Goal: Book appointment/travel/reservation

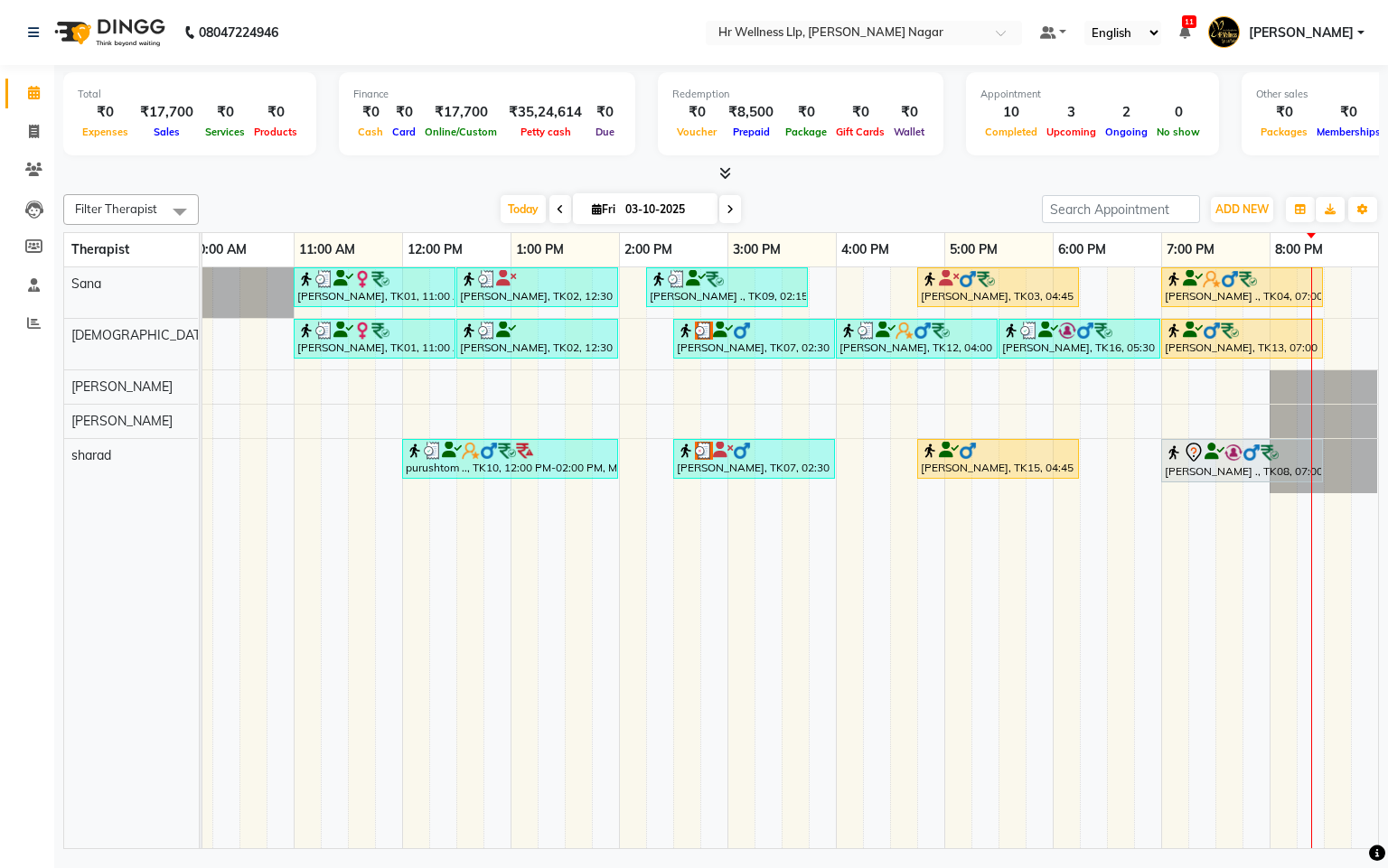
drag, startPoint x: 1164, startPoint y: 496, endPoint x: 1253, endPoint y: 515, distance: 91.0
click at [1253, 515] on tr at bounding box center [673, 557] width 1410 height 580
drag, startPoint x: 1253, startPoint y: 497, endPoint x: 1149, endPoint y: 480, distance: 105.4
click at [1149, 480] on tr at bounding box center [673, 557] width 1410 height 580
drag, startPoint x: 1161, startPoint y: 501, endPoint x: 1262, endPoint y: 520, distance: 102.8
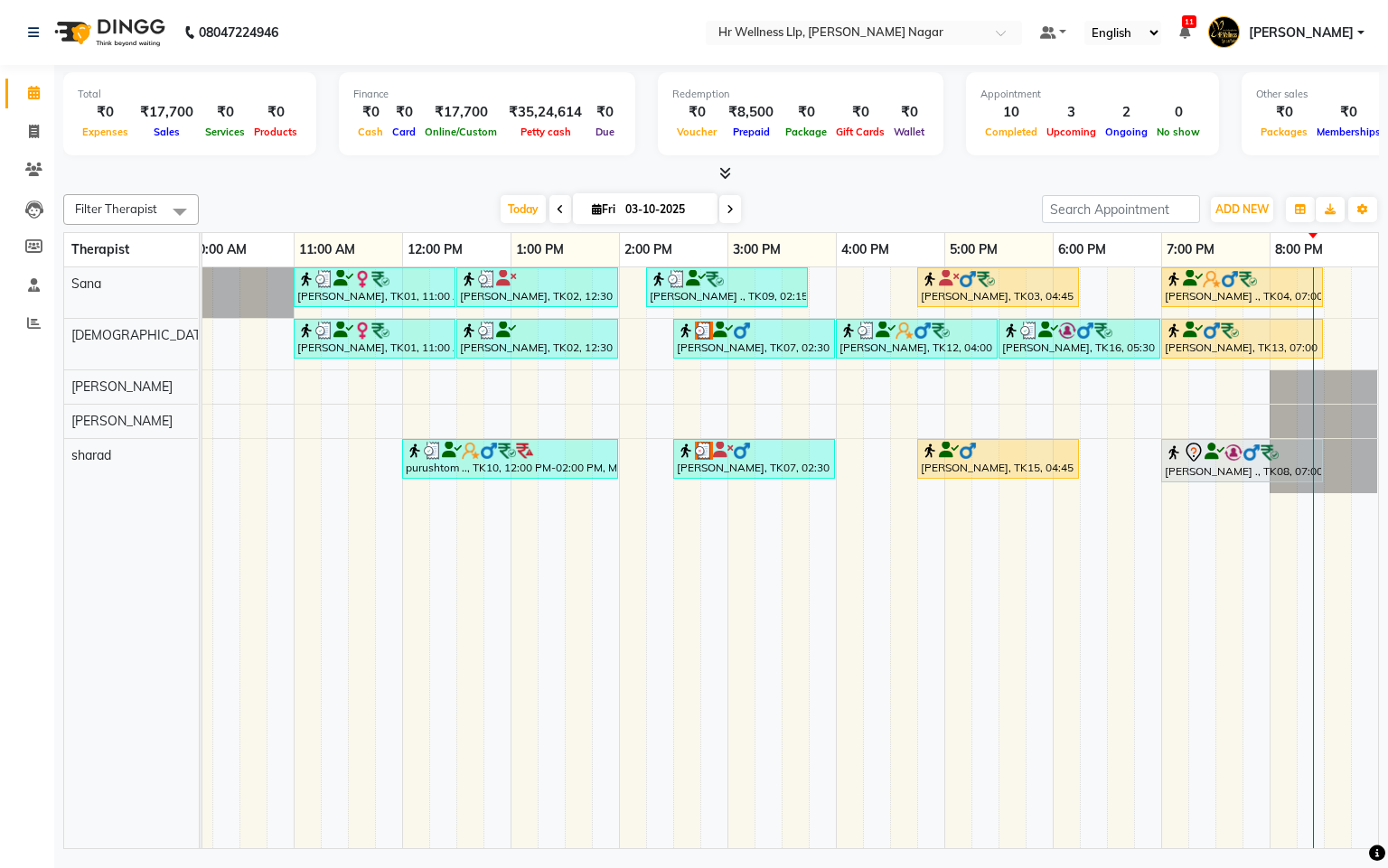
drag, startPoint x: 1262, startPoint y: 520, endPoint x: 1247, endPoint y: 535, distance: 21.2
click at [1245, 539] on td at bounding box center [1256, 557] width 28 height 580
drag, startPoint x: 1266, startPoint y: 500, endPoint x: 1202, endPoint y: 500, distance: 64.0
click at [1180, 492] on tr at bounding box center [673, 557] width 1410 height 580
drag, startPoint x: 1166, startPoint y: 496, endPoint x: 1234, endPoint y: 507, distance: 68.9
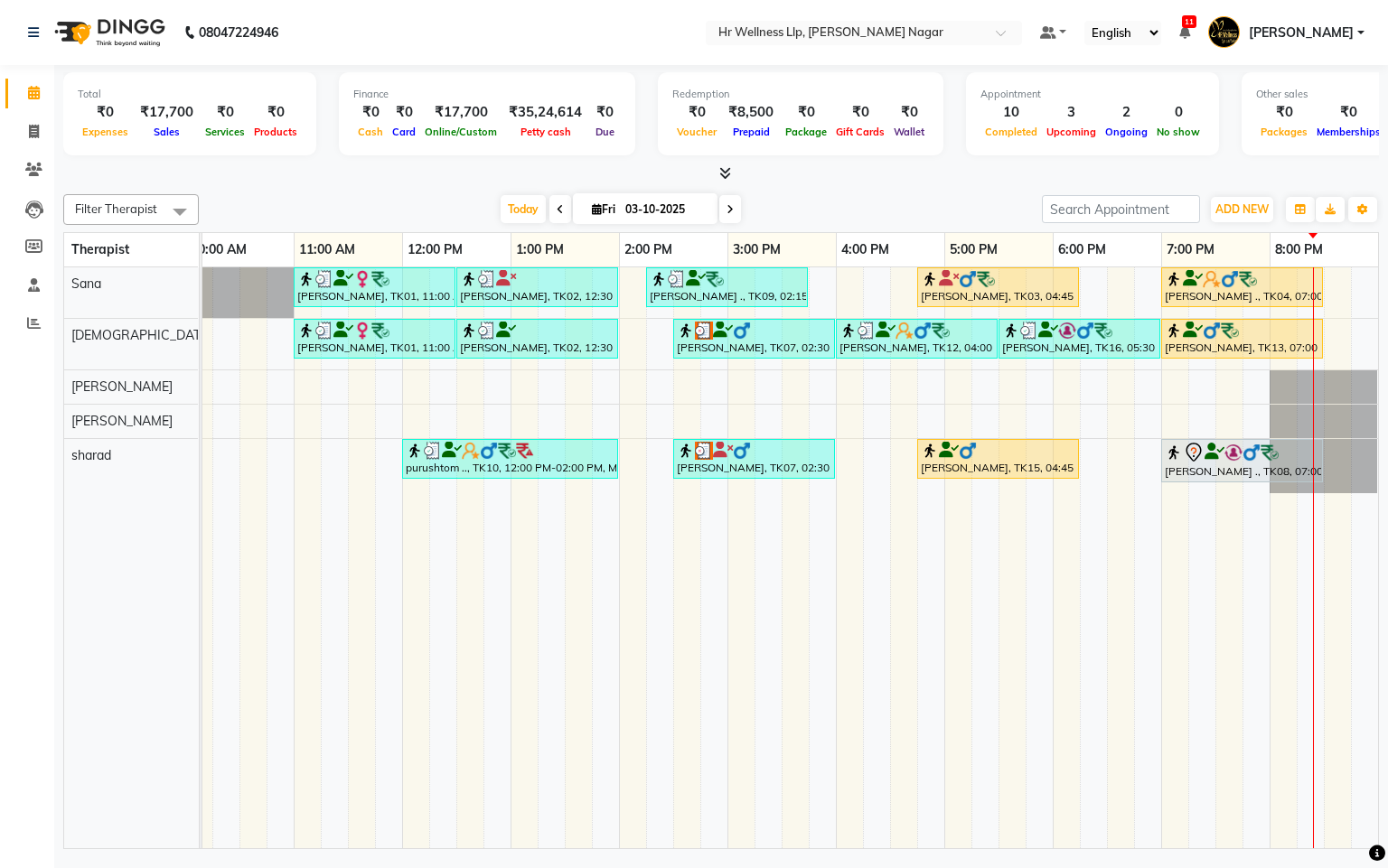
click at [1234, 507] on tr at bounding box center [673, 557] width 1410 height 580
drag, startPoint x: 1168, startPoint y: 504, endPoint x: 1236, endPoint y: 534, distance: 74.3
click at [1236, 543] on td at bounding box center [1229, 557] width 28 height 580
click at [1244, 506] on td at bounding box center [1256, 557] width 28 height 580
drag, startPoint x: 1264, startPoint y: 502, endPoint x: 1153, endPoint y: 488, distance: 111.9
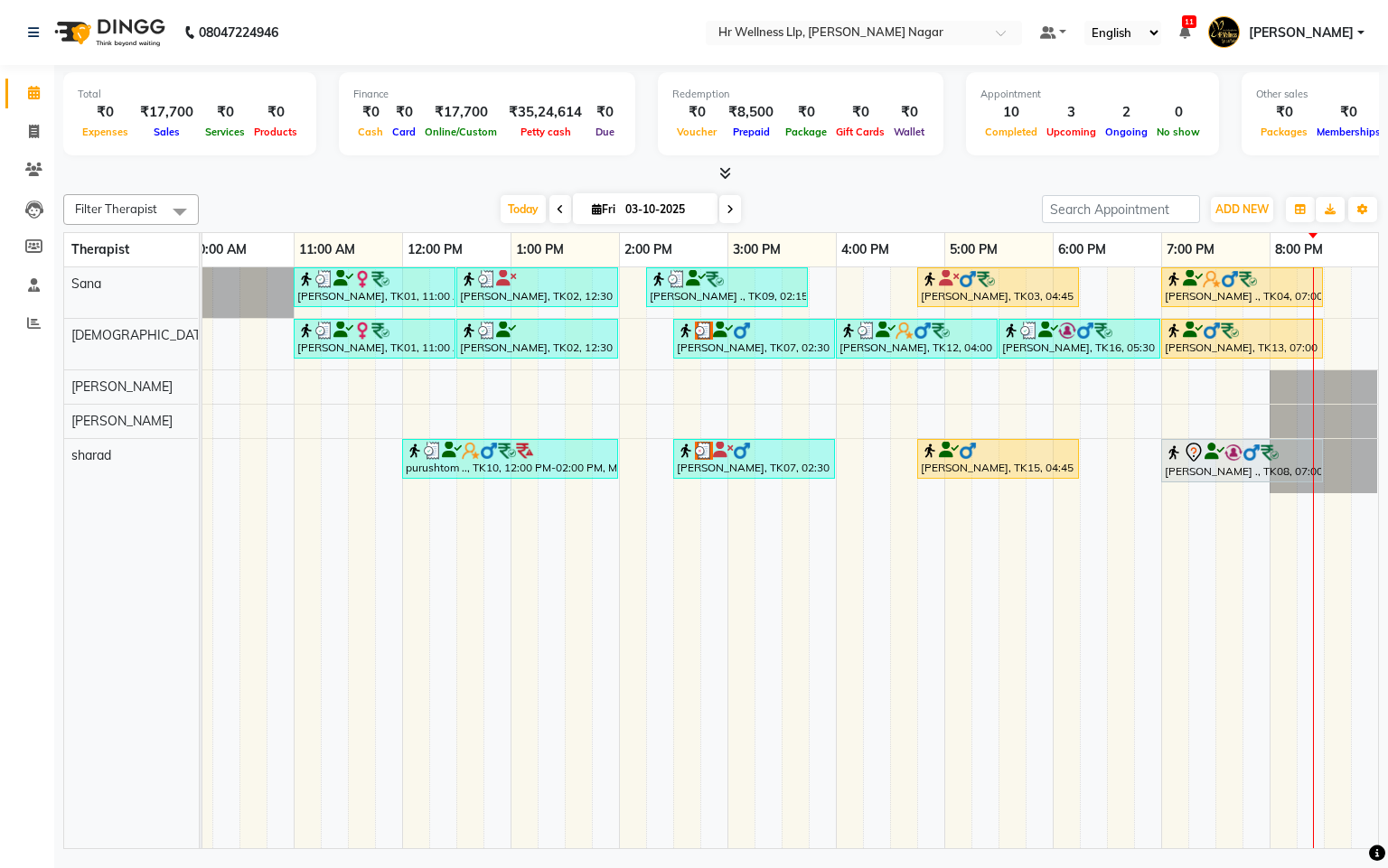
click at [1153, 488] on tr at bounding box center [673, 557] width 1410 height 580
drag, startPoint x: 1256, startPoint y: 497, endPoint x: 1172, endPoint y: 491, distance: 84.2
click at [1168, 491] on tr at bounding box center [673, 557] width 1410 height 580
drag, startPoint x: 1079, startPoint y: 453, endPoint x: 1136, endPoint y: 474, distance: 60.7
click at [1139, 474] on div "[PERSON_NAME], TK01, 11:00 AM-12:30 PM, Massage 60 Min [PERSON_NAME], TK02, 12:…" at bounding box center [673, 557] width 1410 height 580
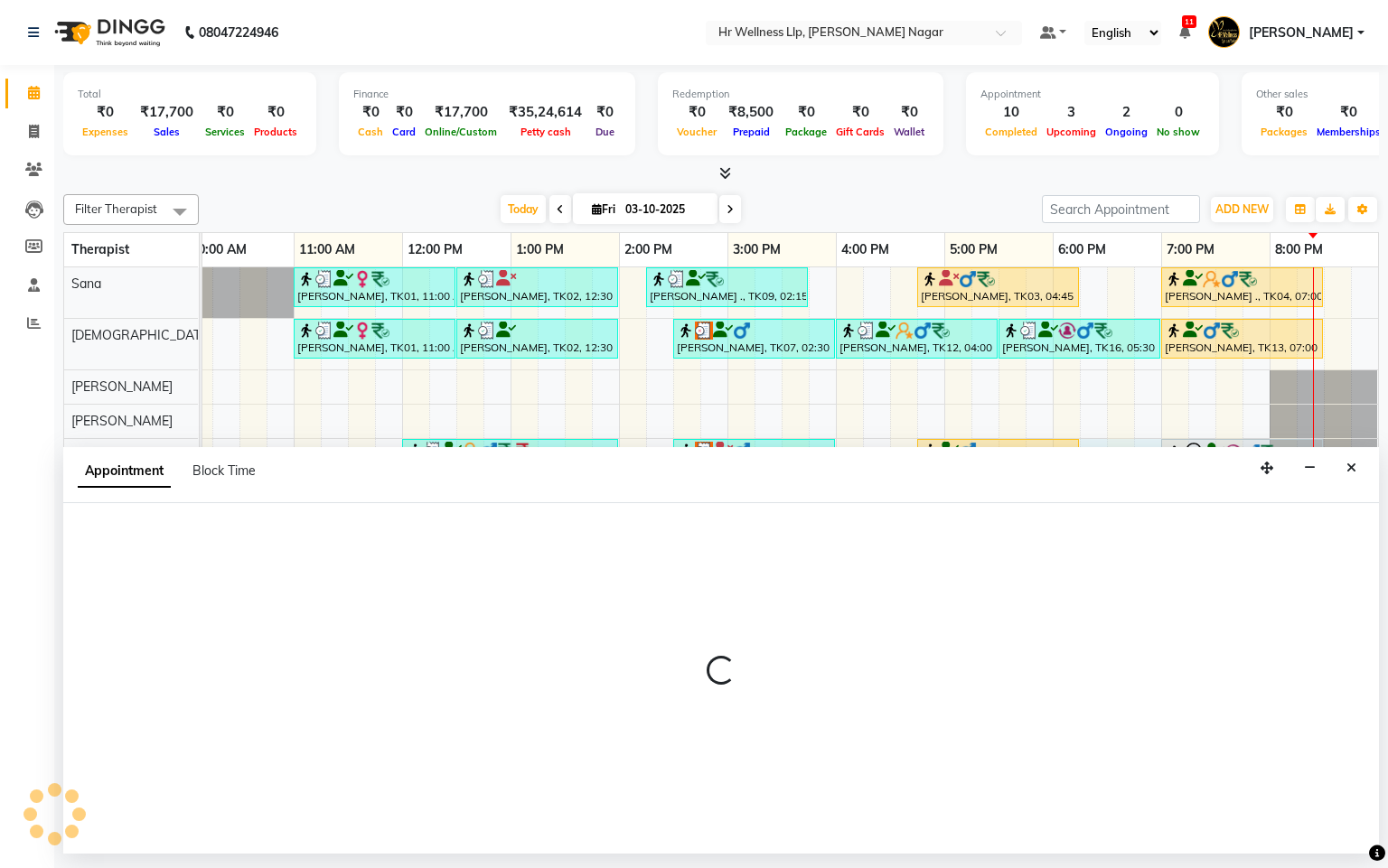
select select "86679"
select select "1095"
select select "tentative"
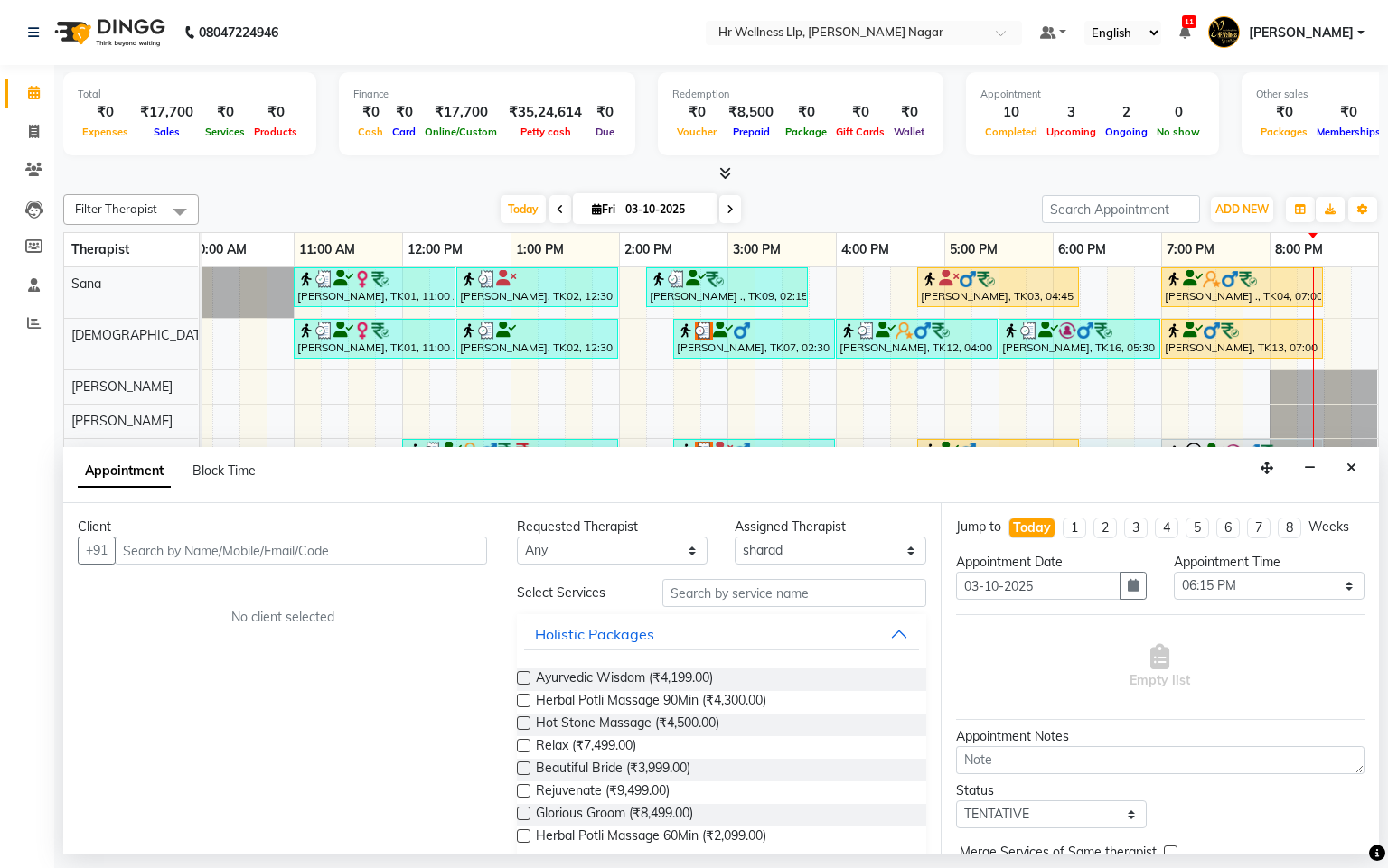
click at [1356, 477] on button "Close" at bounding box center [1352, 468] width 27 height 28
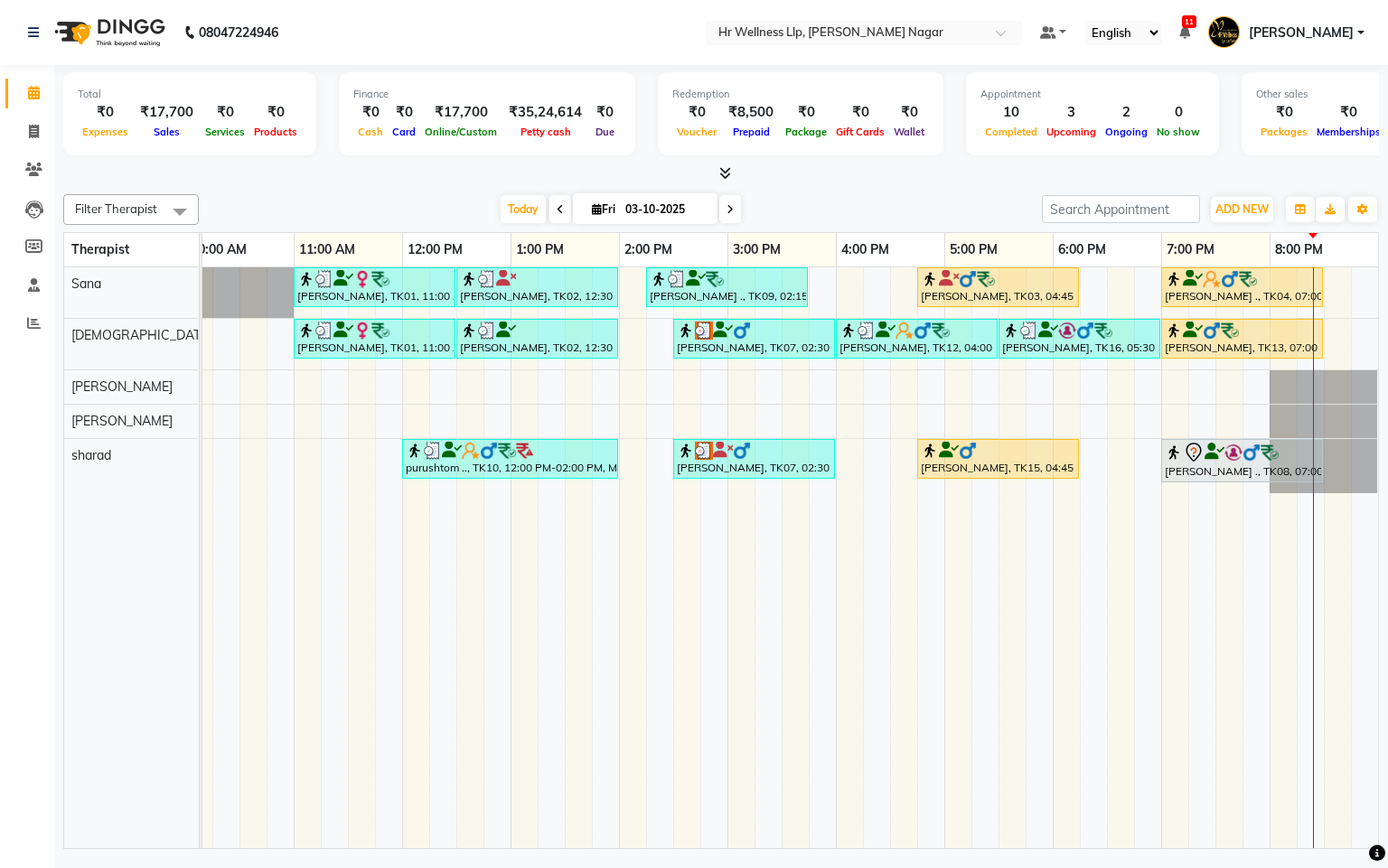
drag, startPoint x: 1169, startPoint y: 497, endPoint x: 1288, endPoint y: 515, distance: 120.4
click at [1288, 515] on tr at bounding box center [673, 557] width 1410 height 580
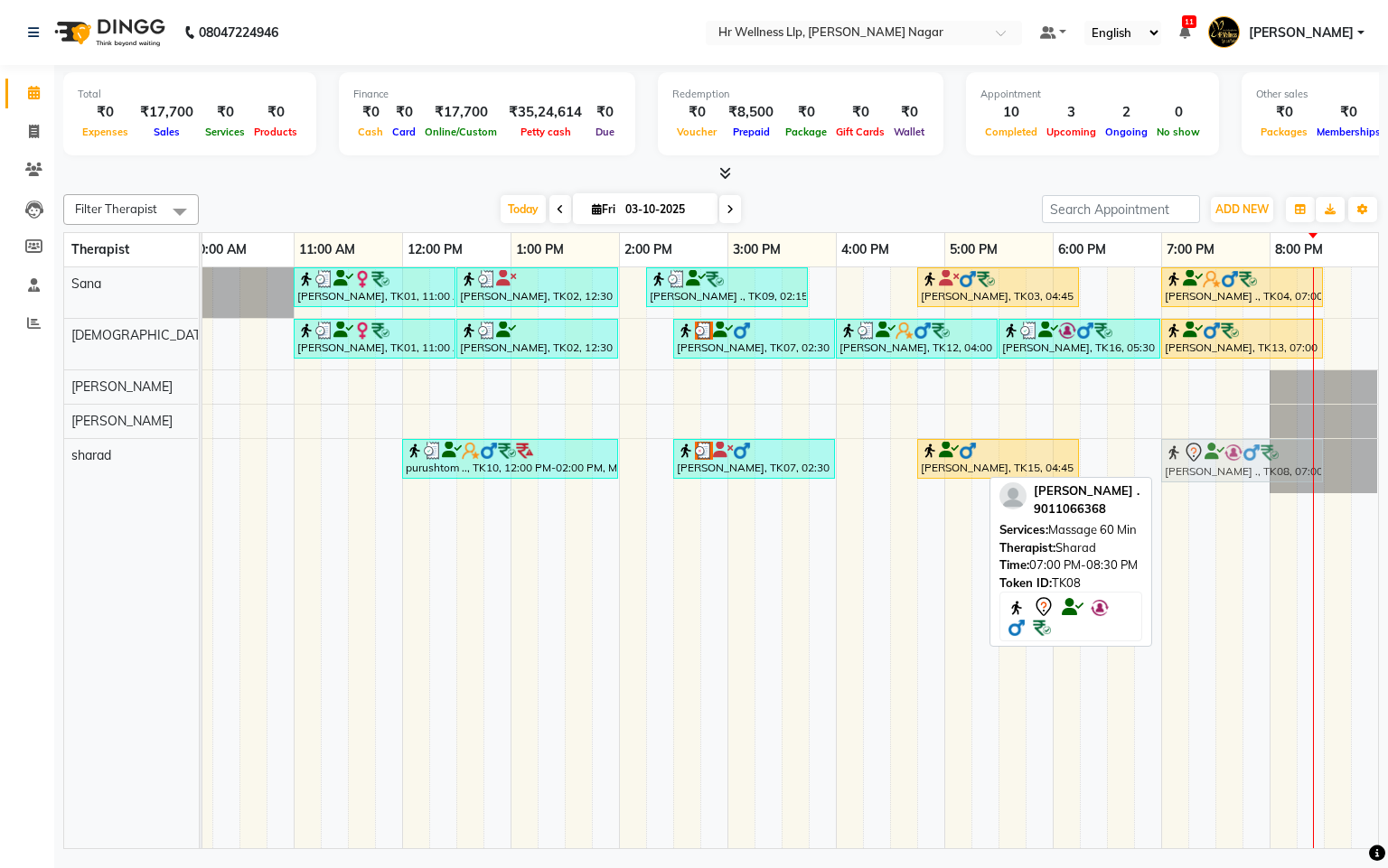
drag, startPoint x: 1168, startPoint y: 450, endPoint x: 1158, endPoint y: 469, distance: 21.5
click at [1158, 469] on div "[PERSON_NAME], TK01, 11:00 AM-12:30 PM, Massage 60 Min [PERSON_NAME], TK02, 12:…" at bounding box center [673, 557] width 1410 height 580
drag, startPoint x: 1199, startPoint y: 509, endPoint x: 1231, endPoint y: 472, distance: 48.9
click at [1231, 472] on div "[PERSON_NAME] ., TK08, 07:00 PM-08:30 PM, Massage 60 Min" at bounding box center [1242, 460] width 158 height 38
select select "7"
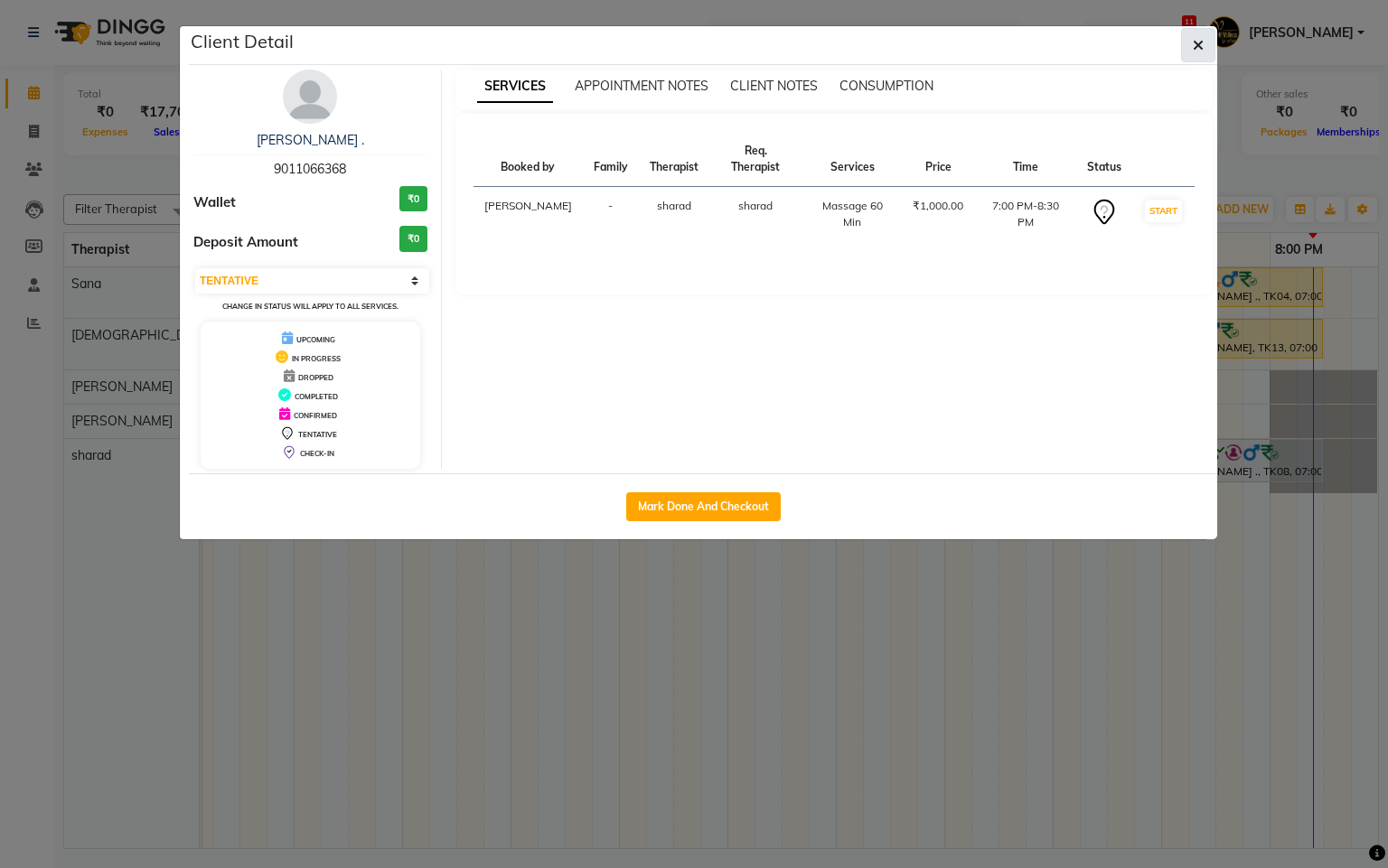
click at [1201, 33] on button "button" at bounding box center [1198, 44] width 35 height 34
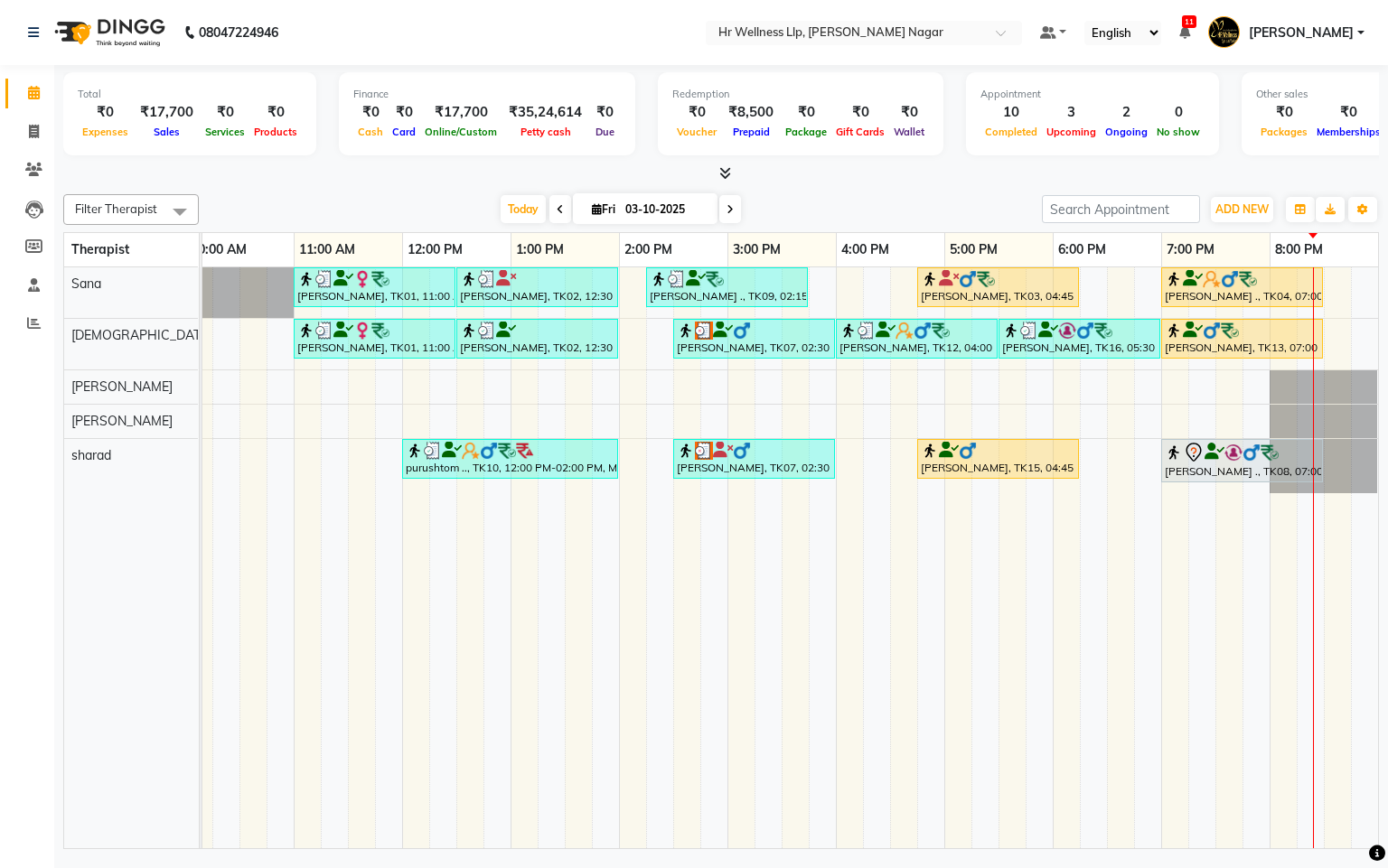
drag, startPoint x: 1220, startPoint y: 492, endPoint x: 1242, endPoint y: 515, distance: 31.8
click at [1242, 515] on td at bounding box center [1256, 557] width 28 height 580
drag, startPoint x: 1262, startPoint y: 499, endPoint x: 1126, endPoint y: 491, distance: 136.2
click at [1126, 491] on tr at bounding box center [673, 557] width 1410 height 580
click at [1166, 483] on div "[PERSON_NAME] ., TK08, 07:00 PM-08:30 PM, Massage 60 Min" at bounding box center [1242, 461] width 163 height 44
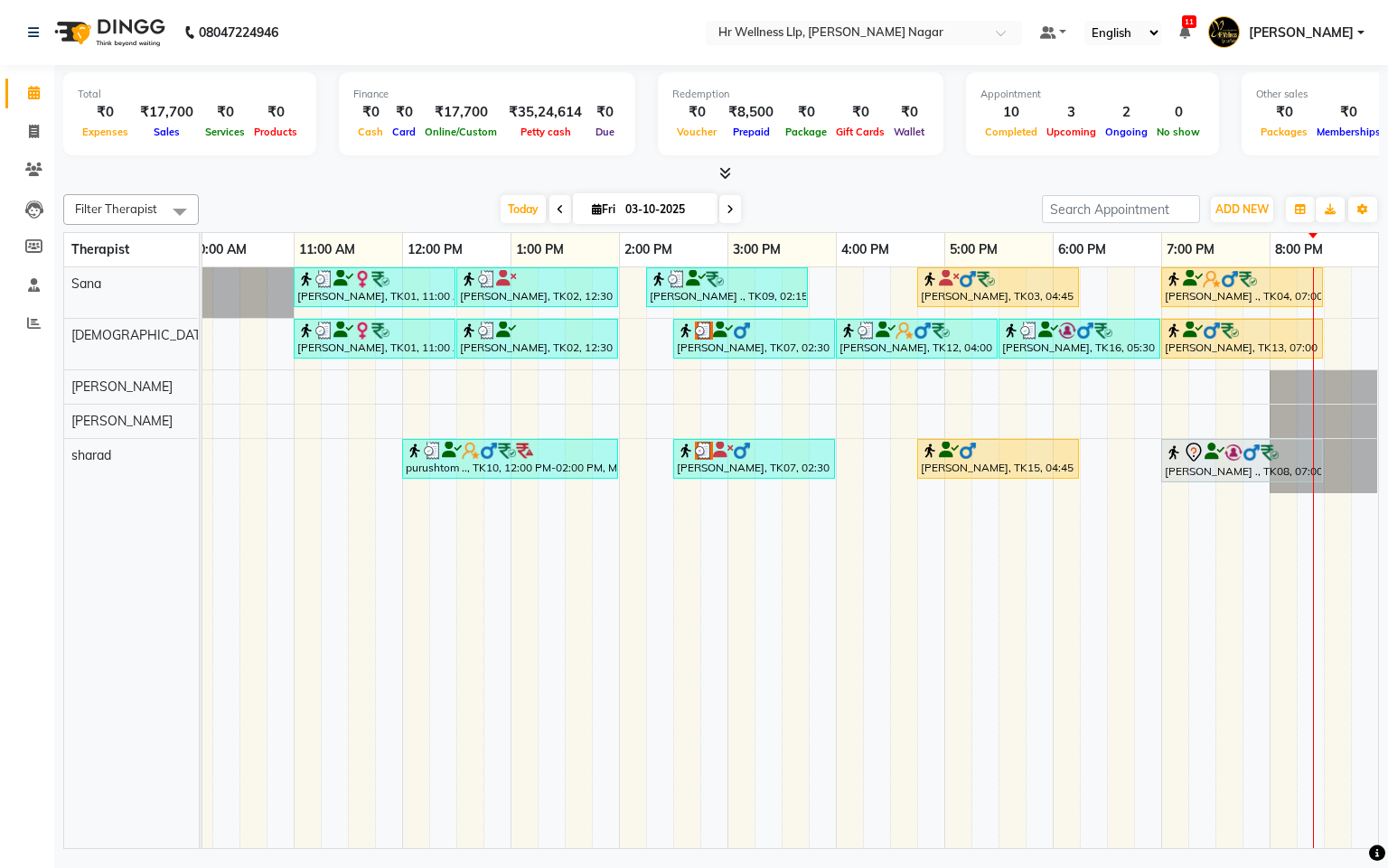
select select "86679"
select select "tentative"
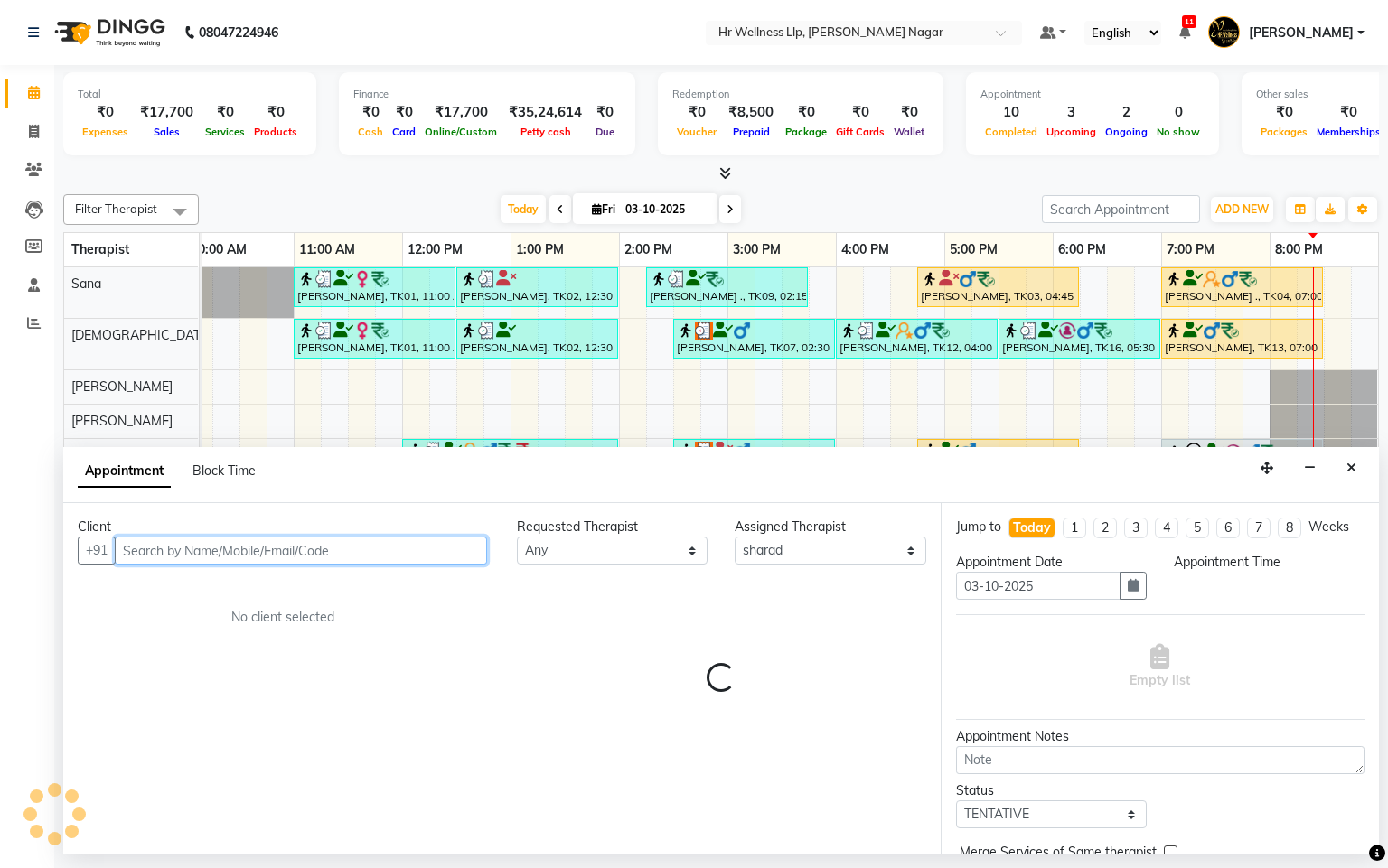
select select "1140"
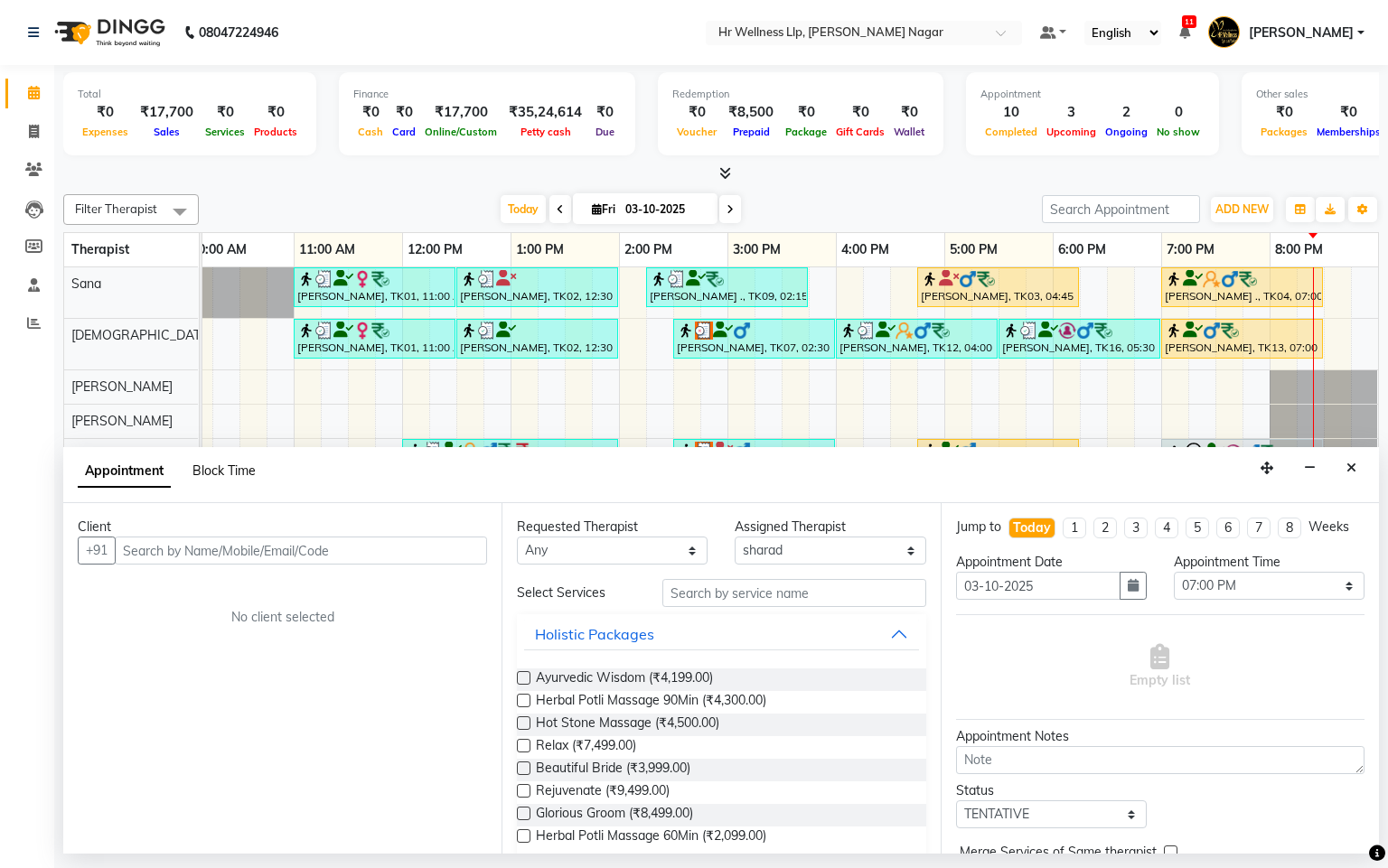
drag, startPoint x: 234, startPoint y: 469, endPoint x: 247, endPoint y: 491, distance: 25.6
click at [234, 470] on span "Block Time" at bounding box center [224, 470] width 63 height 17
select select "86679"
select select "1140"
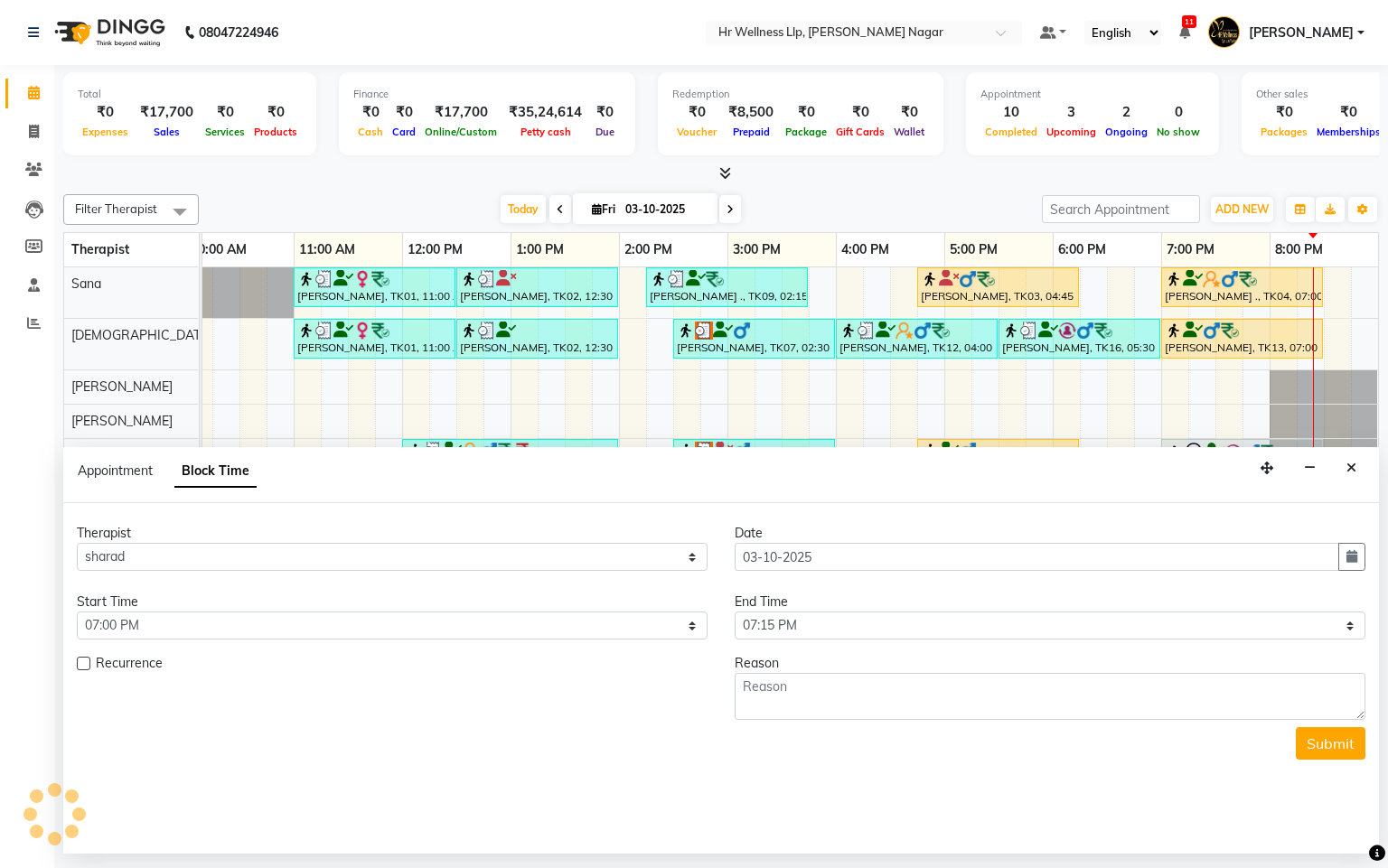
scroll to position [0, 234]
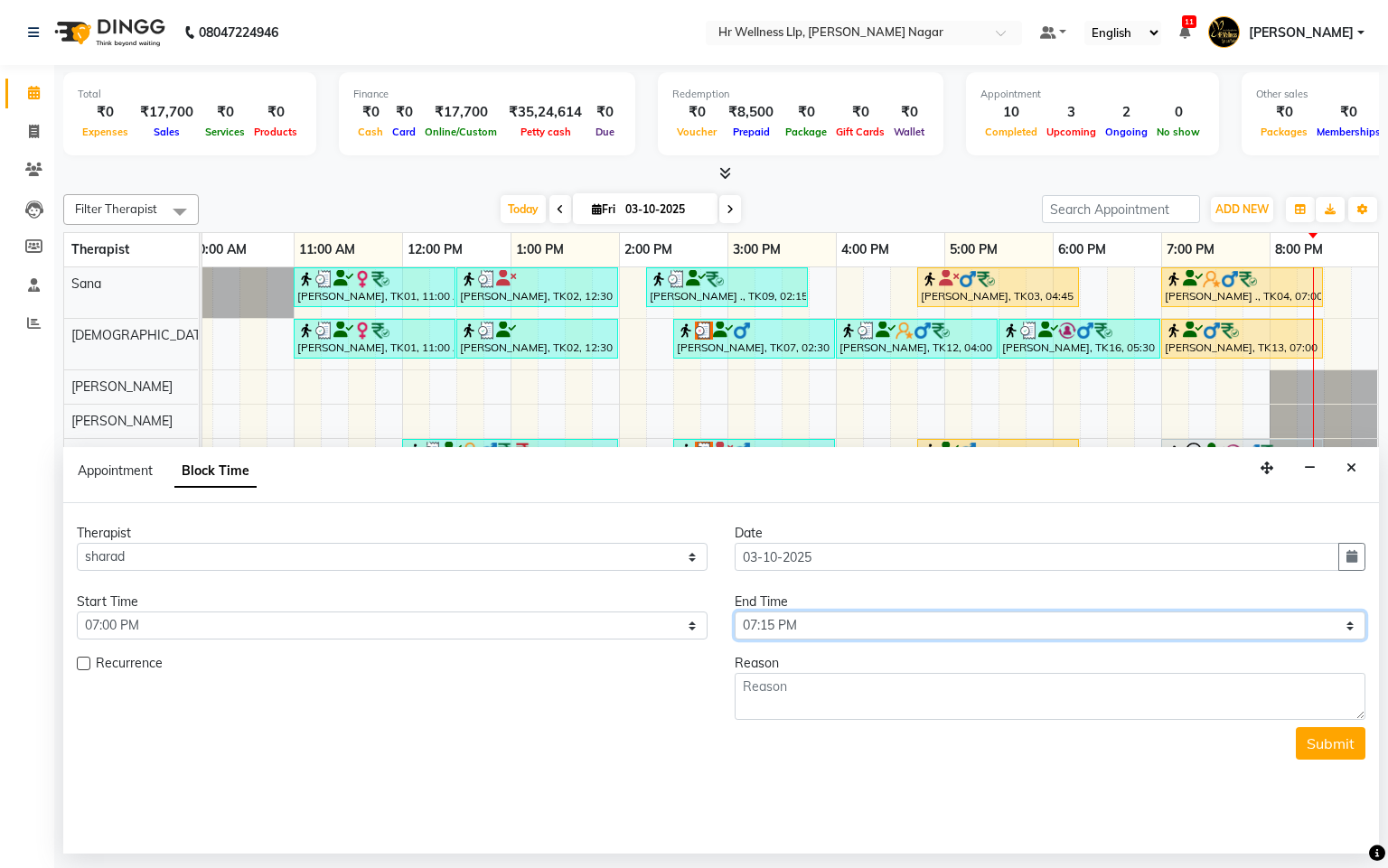
click at [798, 637] on select "Select 09:00 AM 09:15 AM 09:30 AM 09:45 AM 10:00 AM 10:15 AM 10:30 AM 10:45 AM …" at bounding box center [1050, 626] width 631 height 28
click at [1353, 633] on select "Select 09:00 AM 09:15 AM 09:30 AM 09:45 AM 10:00 AM 10:15 AM 10:30 AM 10:45 AM …" at bounding box center [1050, 626] width 631 height 28
select select "1200"
click at [734, 613] on select "Select 09:00 AM 09:15 AM 09:30 AM 09:45 AM 10:00 AM 10:15 AM 10:30 AM 10:45 AM …" at bounding box center [1050, 626] width 631 height 28
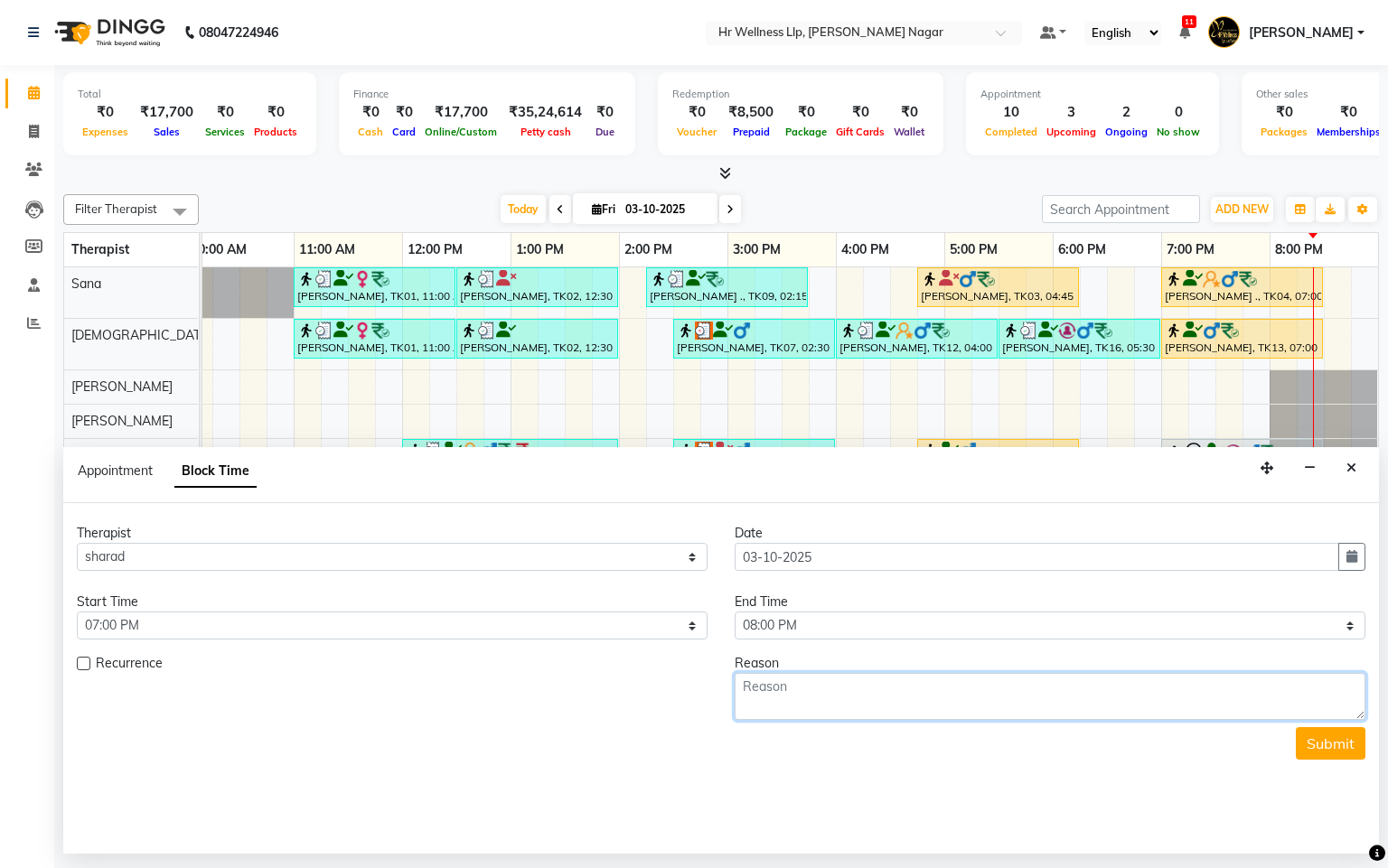
click at [825, 698] on textarea at bounding box center [1050, 697] width 631 height 47
type textarea "Ovar Time"
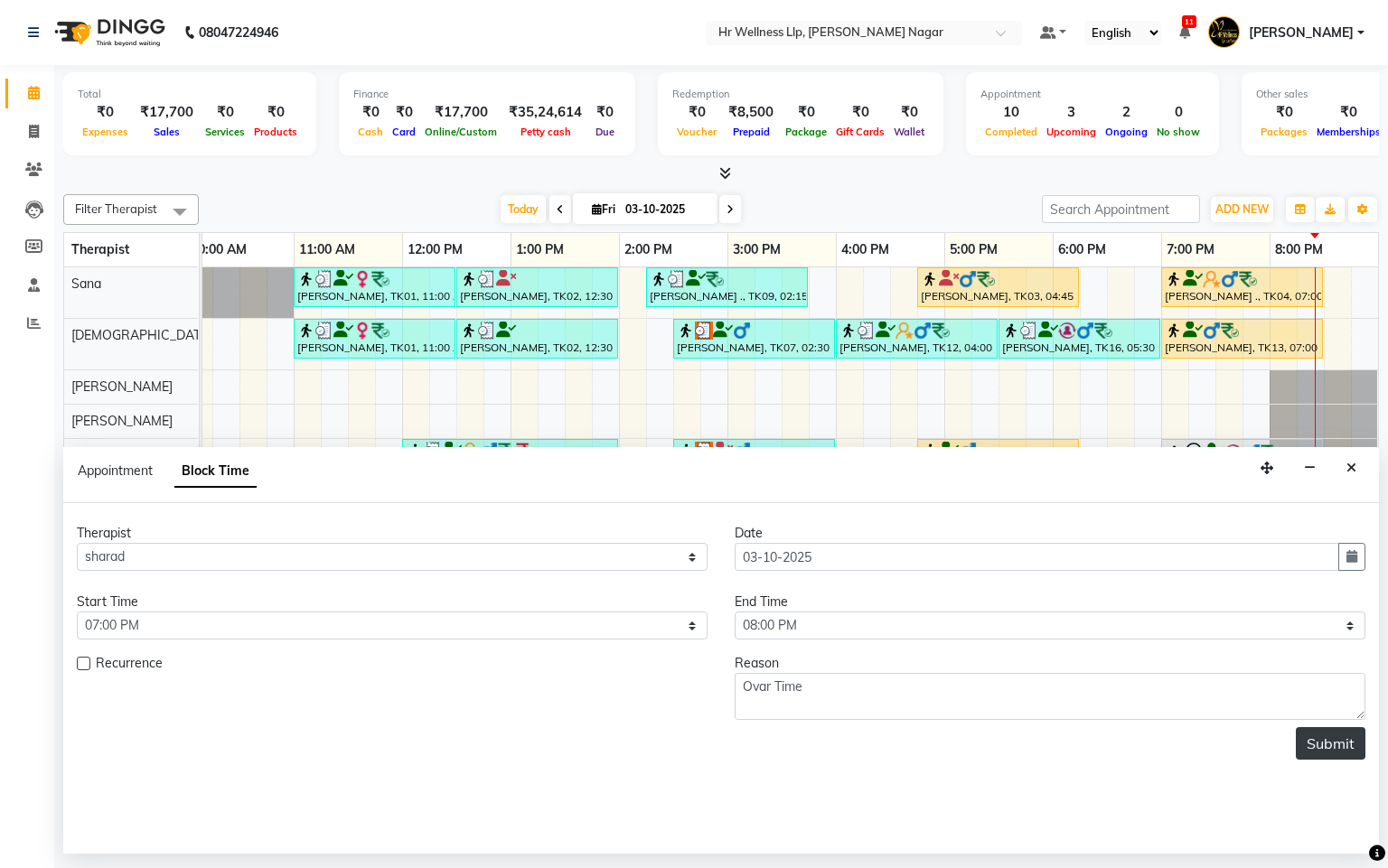
click at [1307, 752] on button "Submit" at bounding box center [1331, 743] width 70 height 33
